Goal: Use online tool/utility

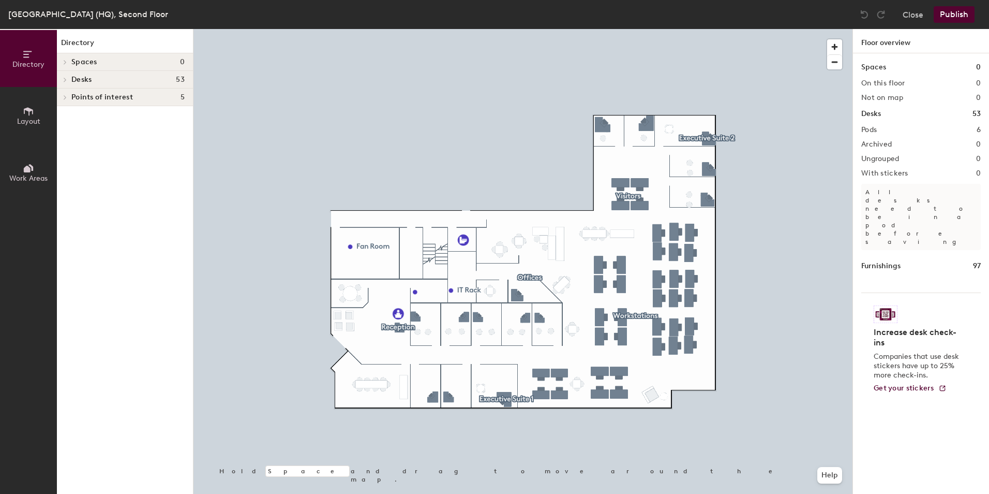
click at [31, 176] on span "Work Areas" at bounding box center [28, 178] width 38 height 9
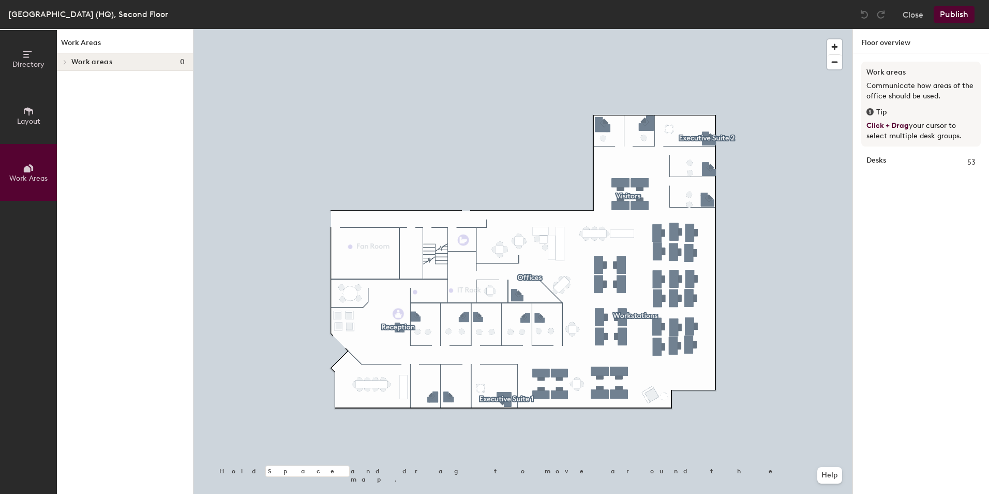
click at [35, 120] on span "Layout" at bounding box center [28, 121] width 23 height 9
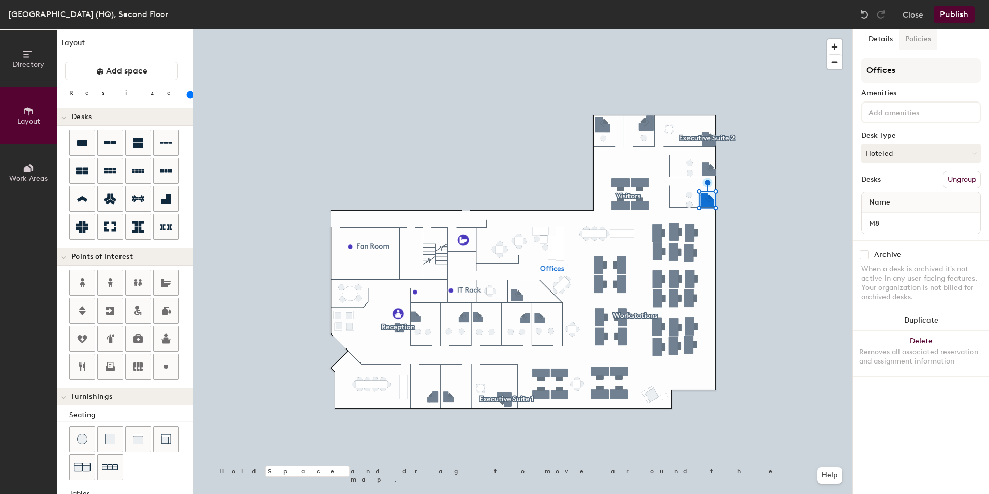
click at [928, 36] on button "Policies" at bounding box center [918, 39] width 38 height 21
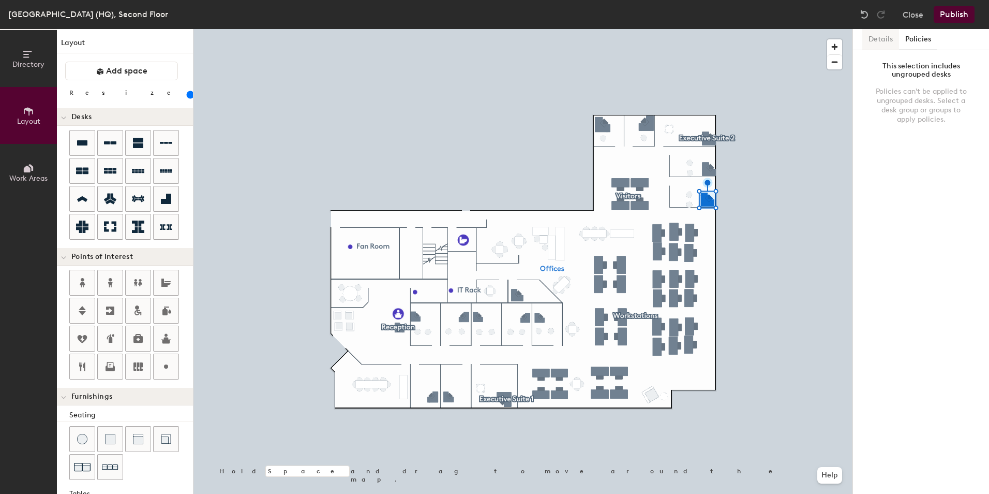
click at [885, 31] on button "Details" at bounding box center [880, 39] width 37 height 21
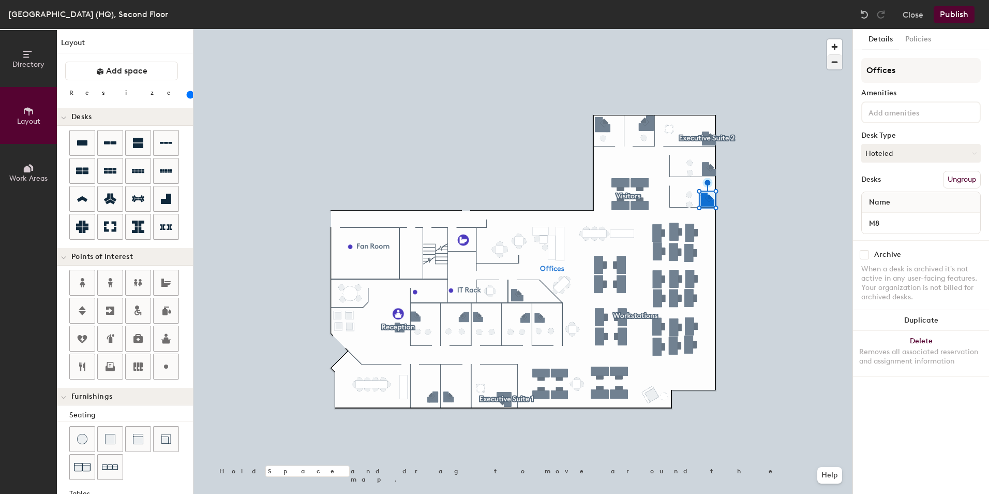
type input "180"
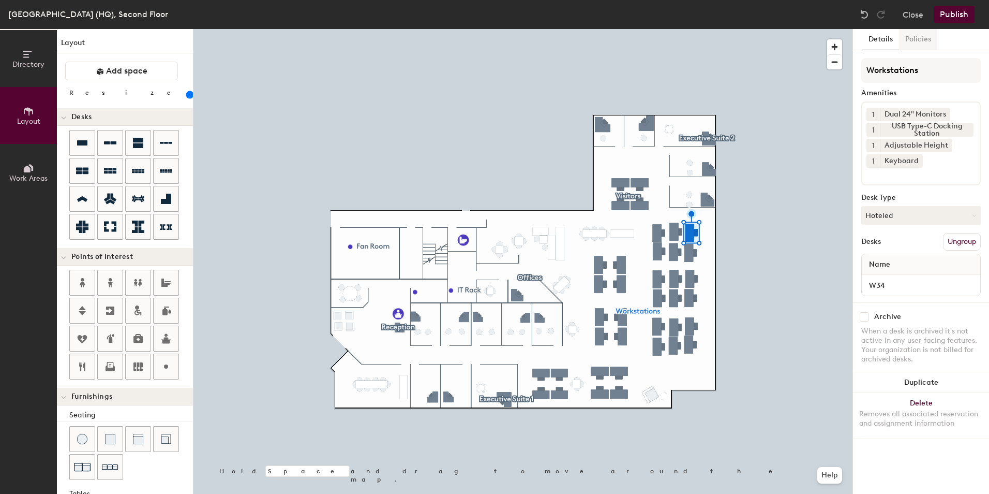
click at [914, 42] on button "Policies" at bounding box center [918, 39] width 38 height 21
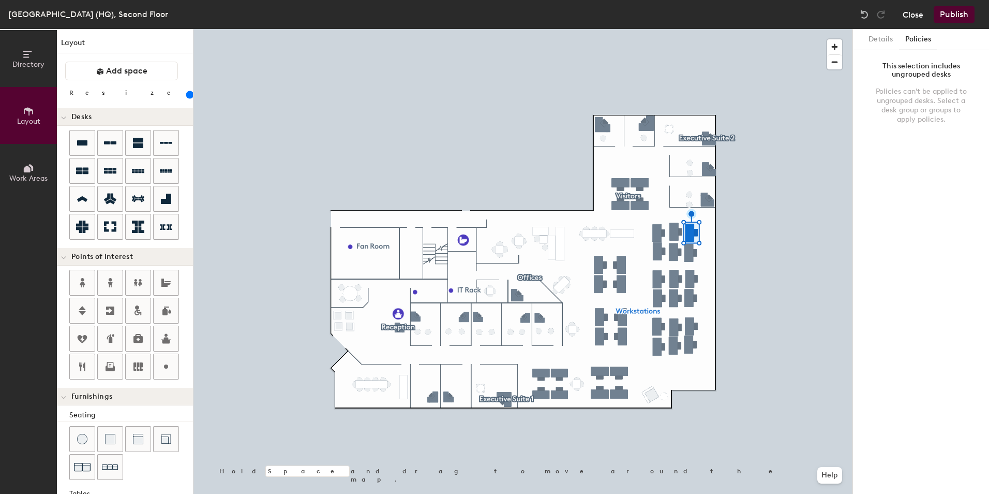
click at [914, 12] on button "Close" at bounding box center [913, 14] width 21 height 17
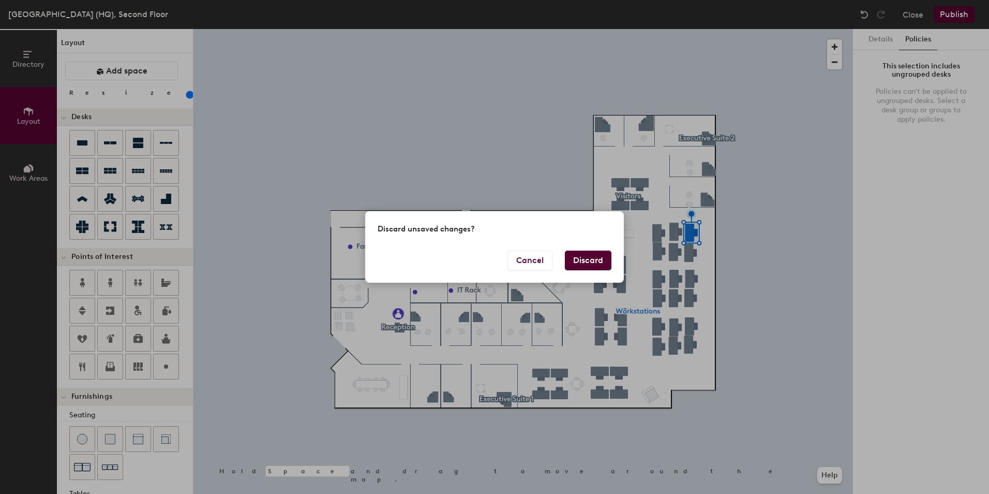
click at [582, 259] on button "Discard" at bounding box center [588, 260] width 47 height 20
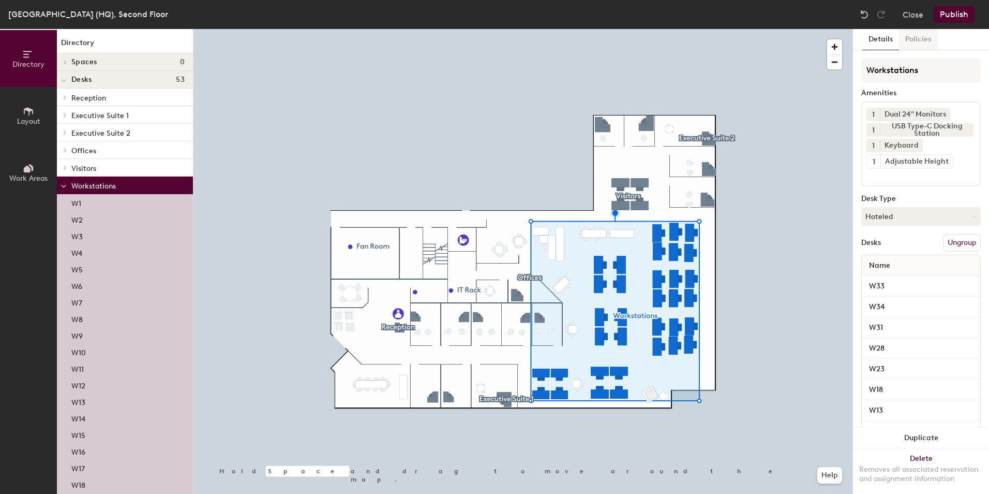
click at [927, 41] on button "Policies" at bounding box center [918, 39] width 38 height 21
